Goal: Information Seeking & Learning: Learn about a topic

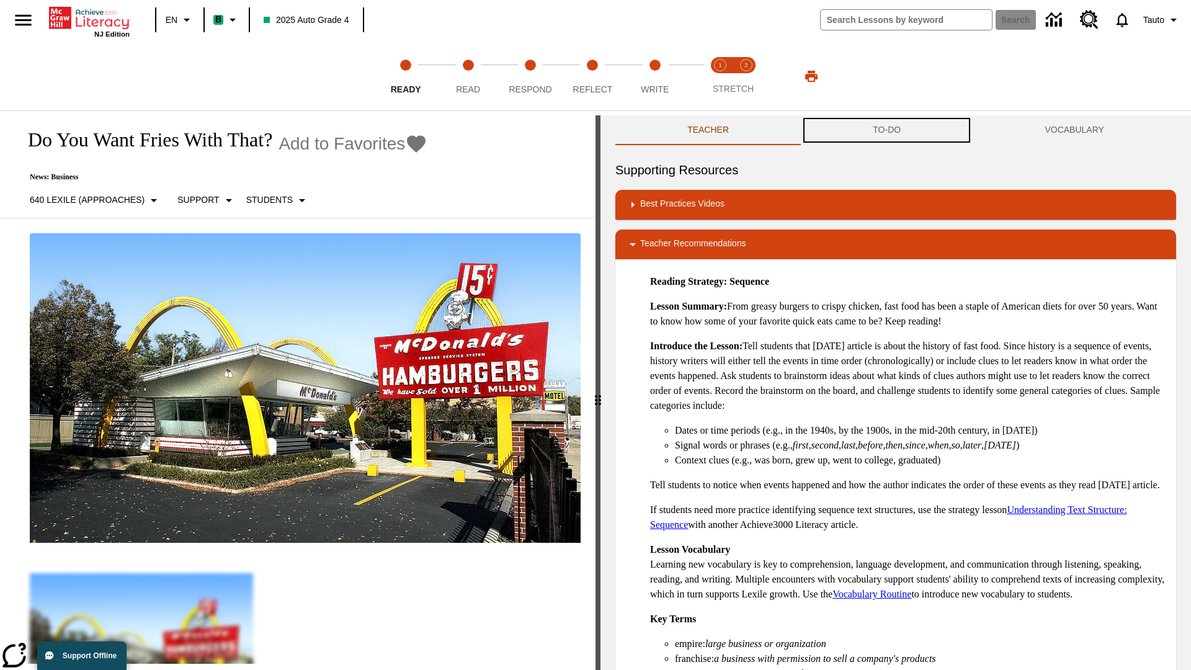
click at [887, 130] on button "TO-DO" at bounding box center [887, 130] width 172 height 30
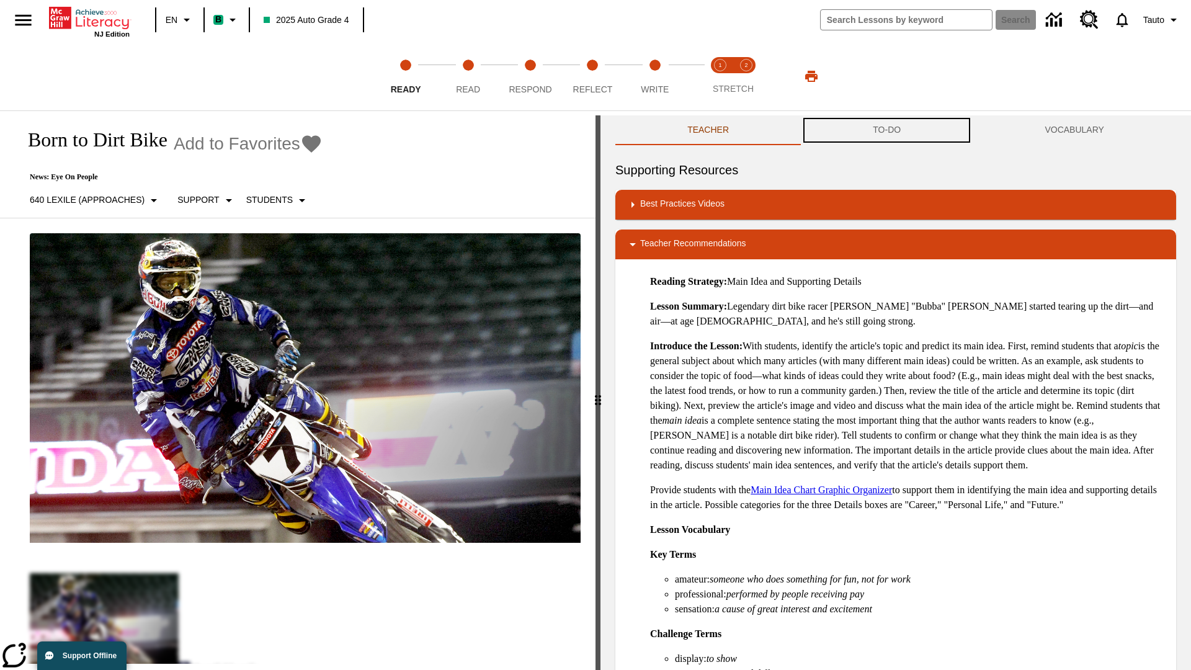
click at [887, 130] on button "TO-DO" at bounding box center [887, 130] width 172 height 30
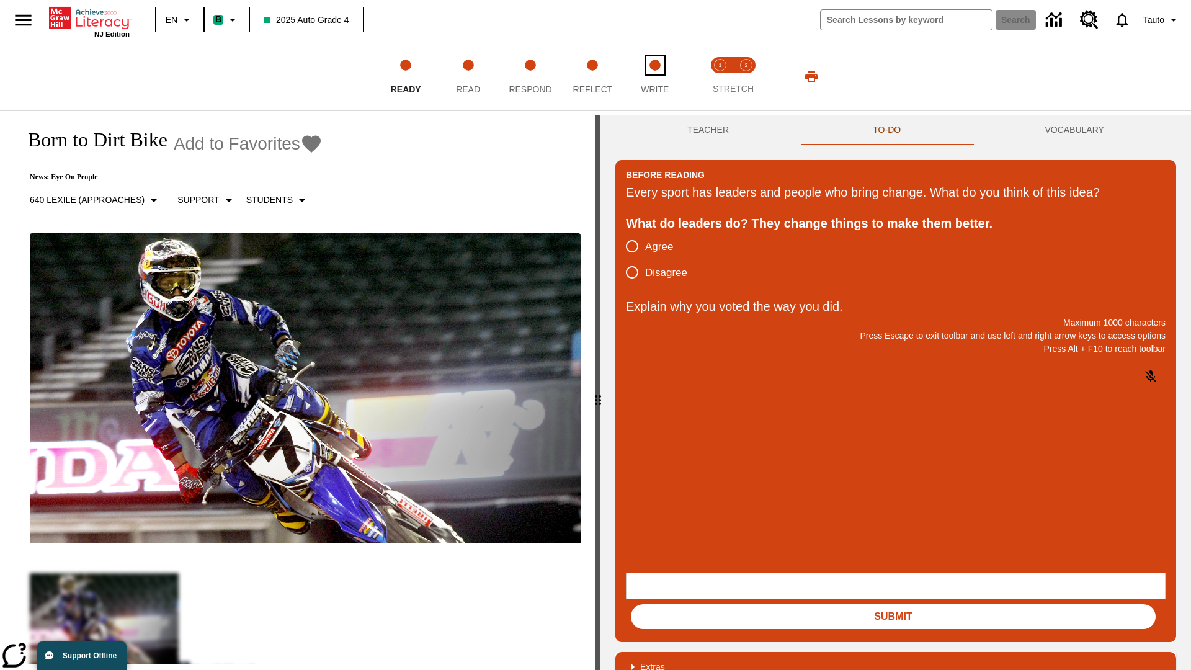
click at [654, 76] on span "Write" at bounding box center [655, 84] width 28 height 22
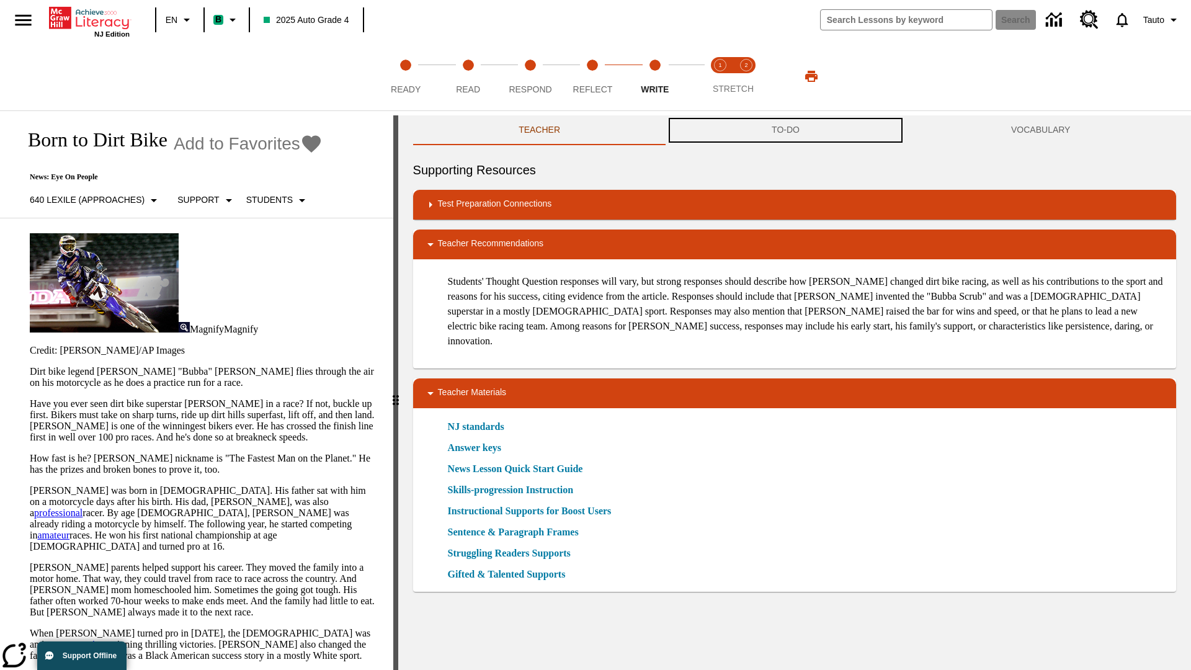
scroll to position [1, 0]
click at [786, 130] on button "TO-DO" at bounding box center [785, 130] width 239 height 30
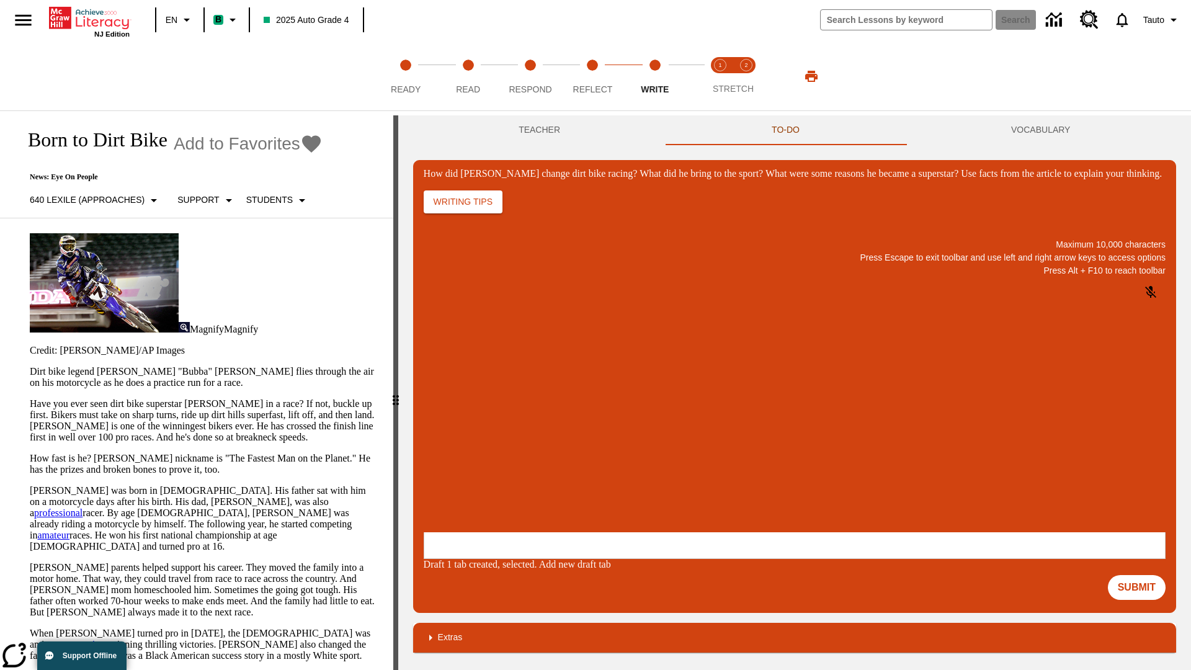
scroll to position [0, 0]
